Goal: Check status: Check status

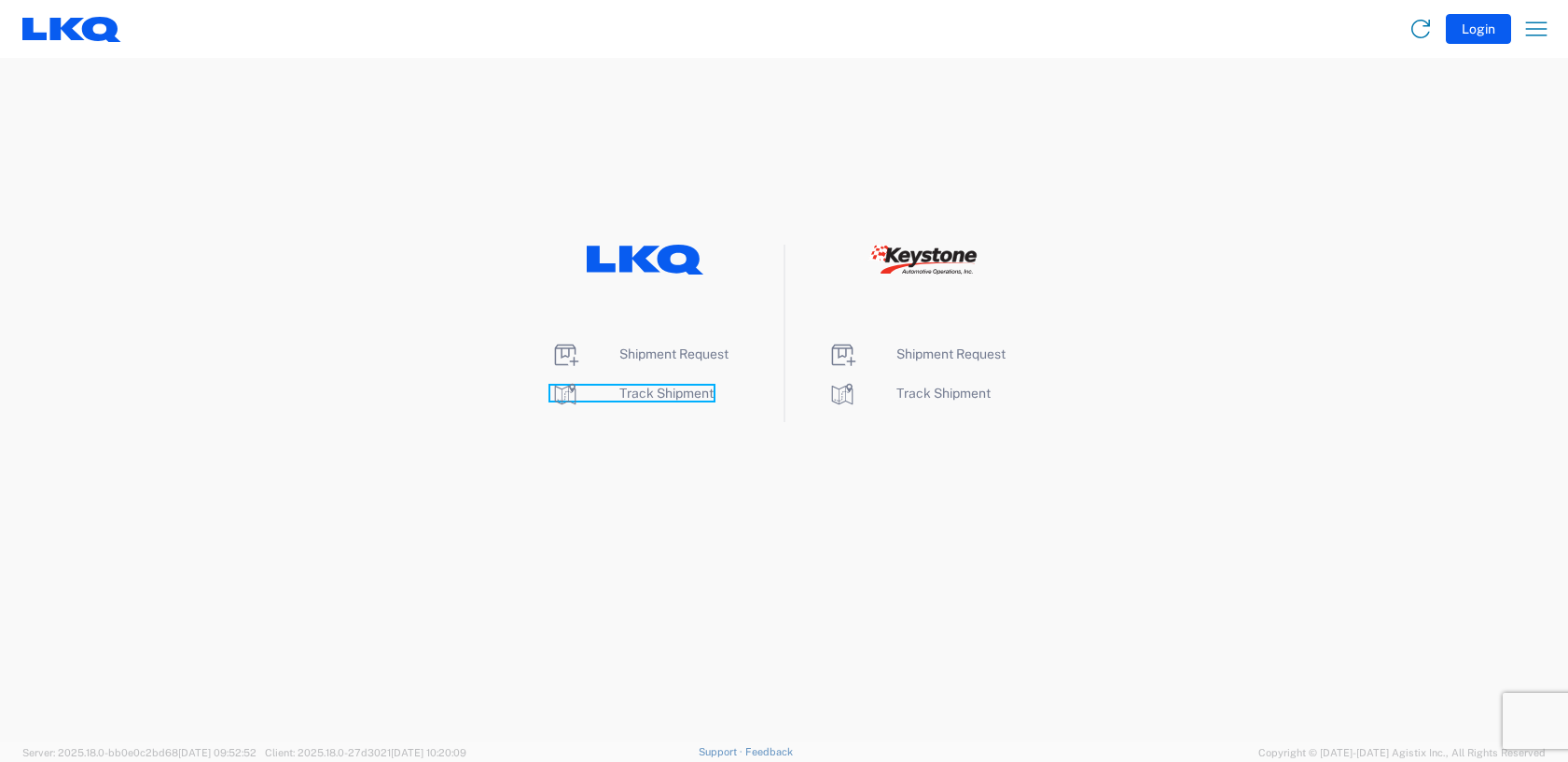
click at [689, 386] on span "Track Shipment" at bounding box center [666, 392] width 94 height 15
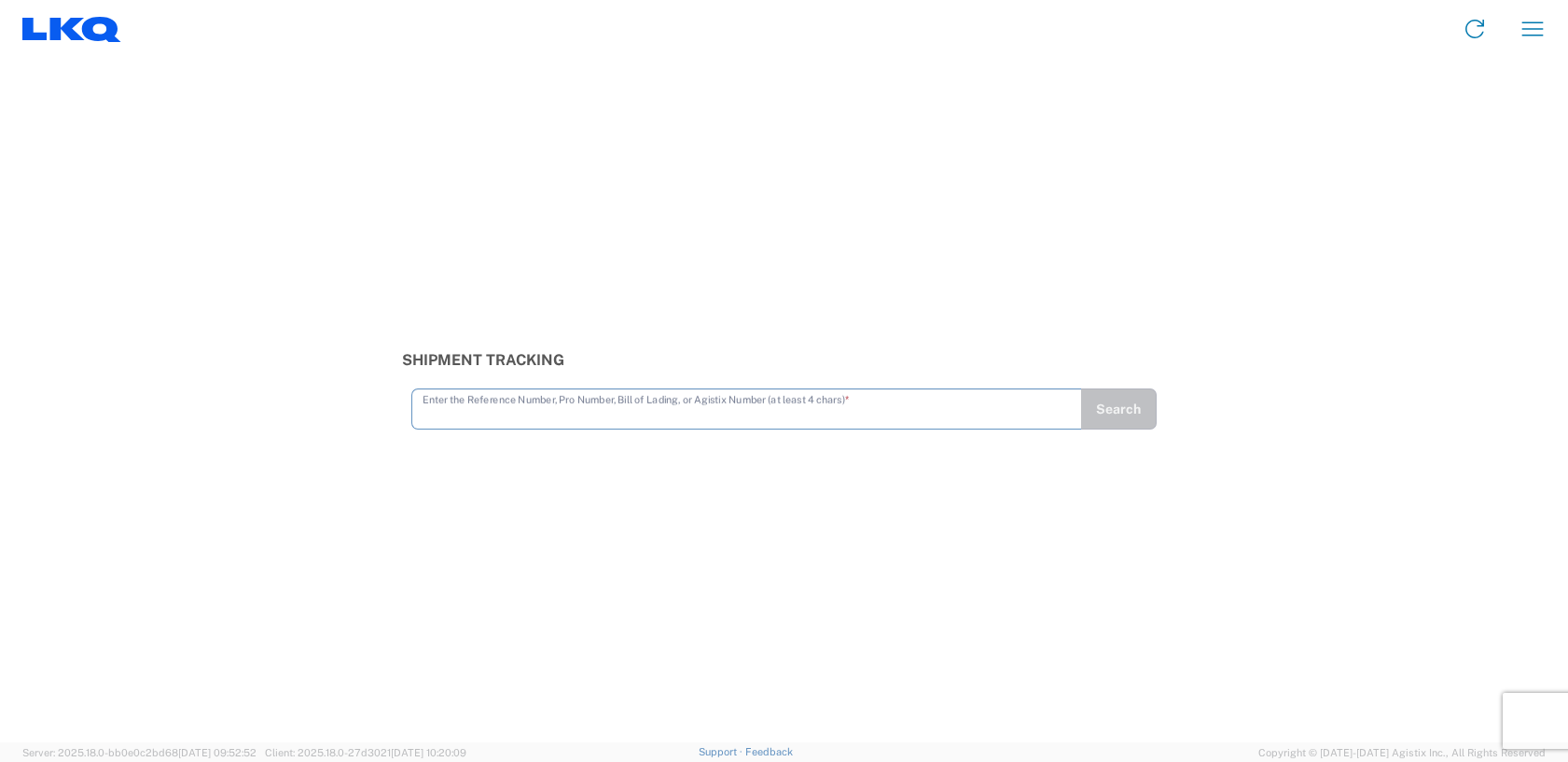
click at [489, 415] on input "text" at bounding box center [747, 408] width 650 height 33
type input "t30964"
